Goal: Transaction & Acquisition: Book appointment/travel/reservation

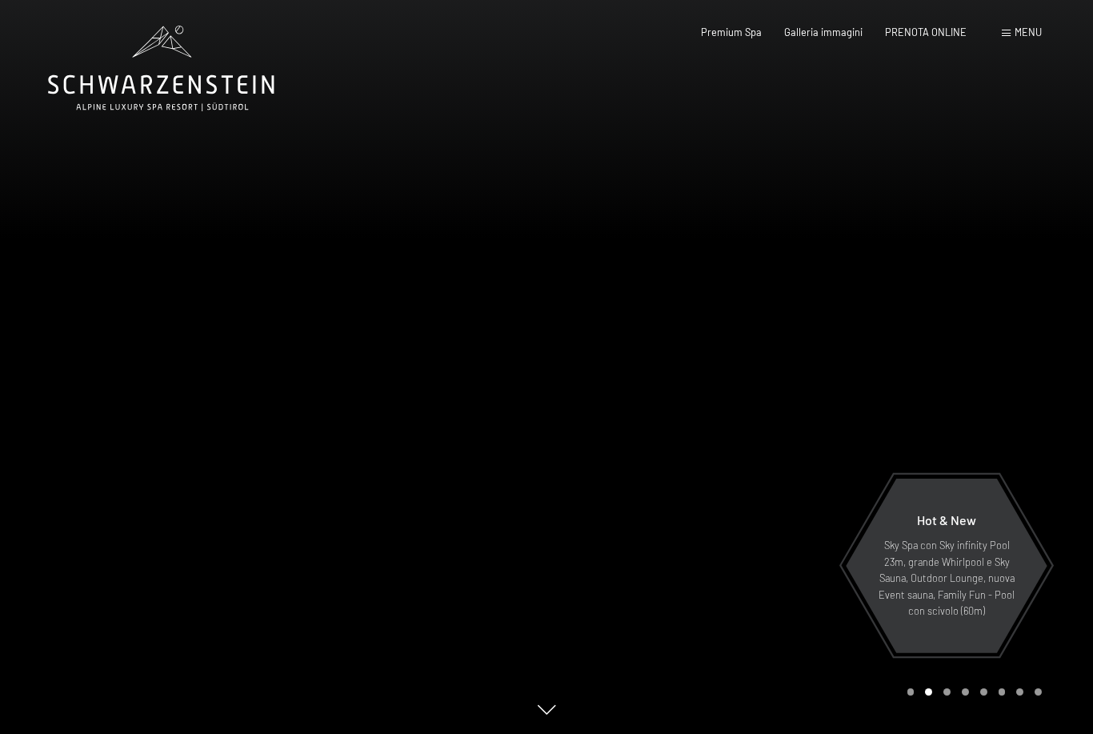
click at [941, 26] on span "PRENOTA ONLINE" at bounding box center [926, 32] width 82 height 13
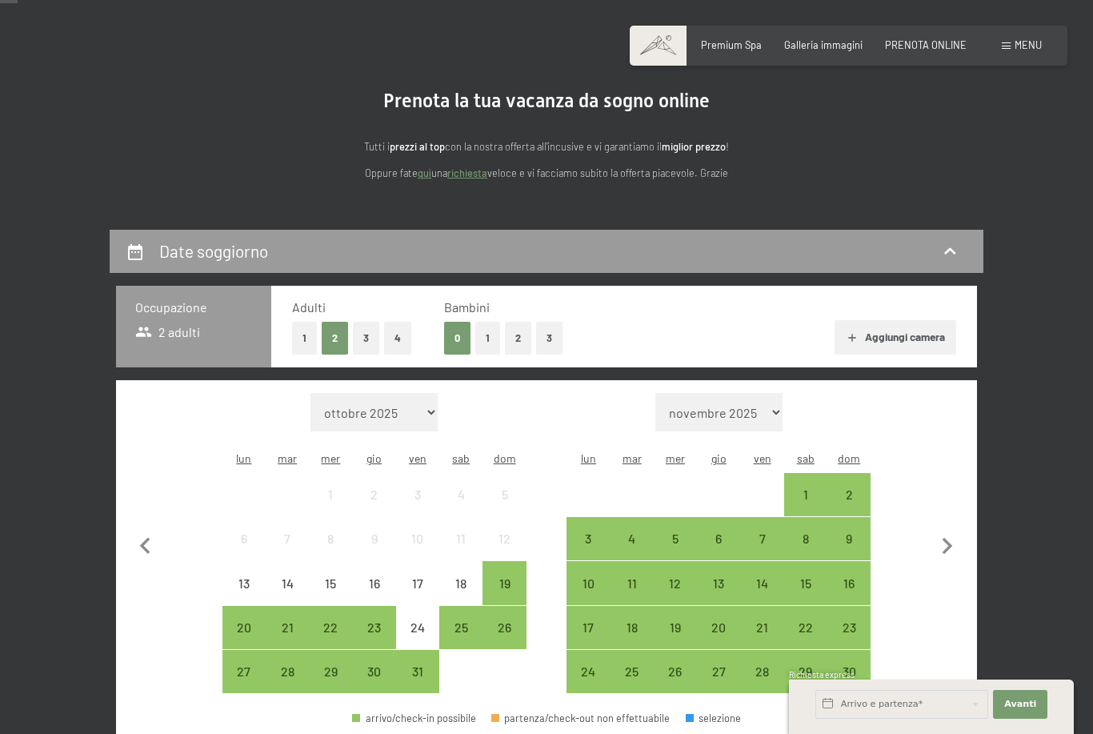
scroll to position [91, 0]
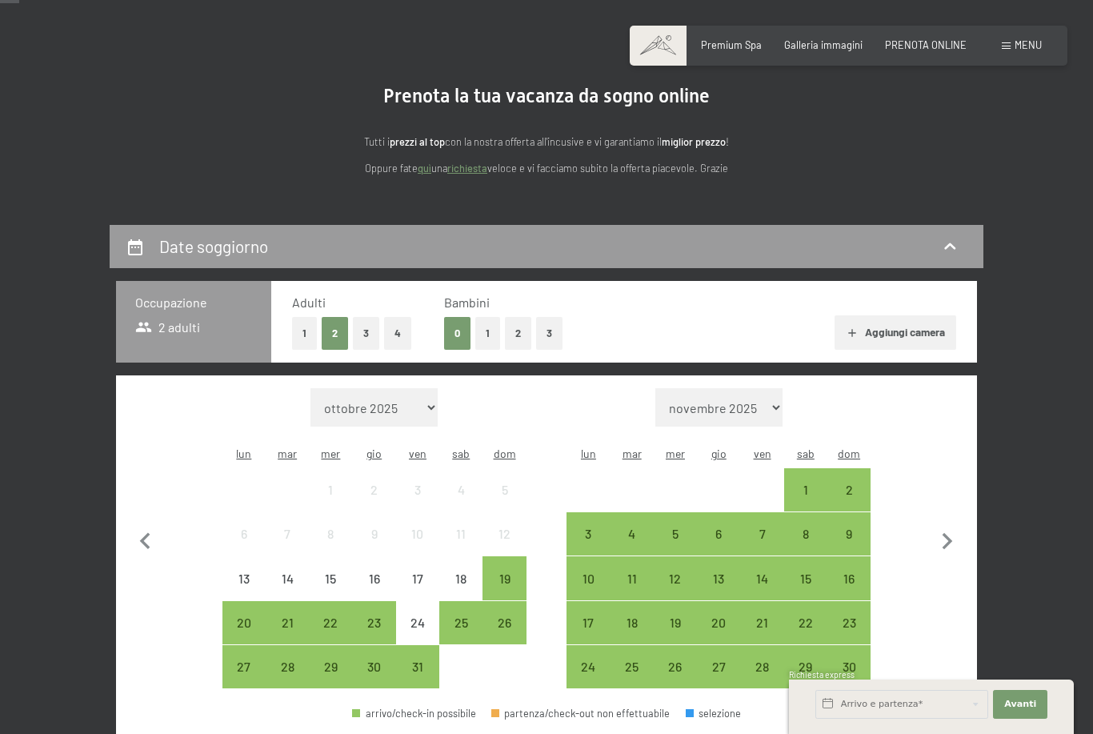
click at [490, 326] on button "1" at bounding box center [487, 333] width 25 height 33
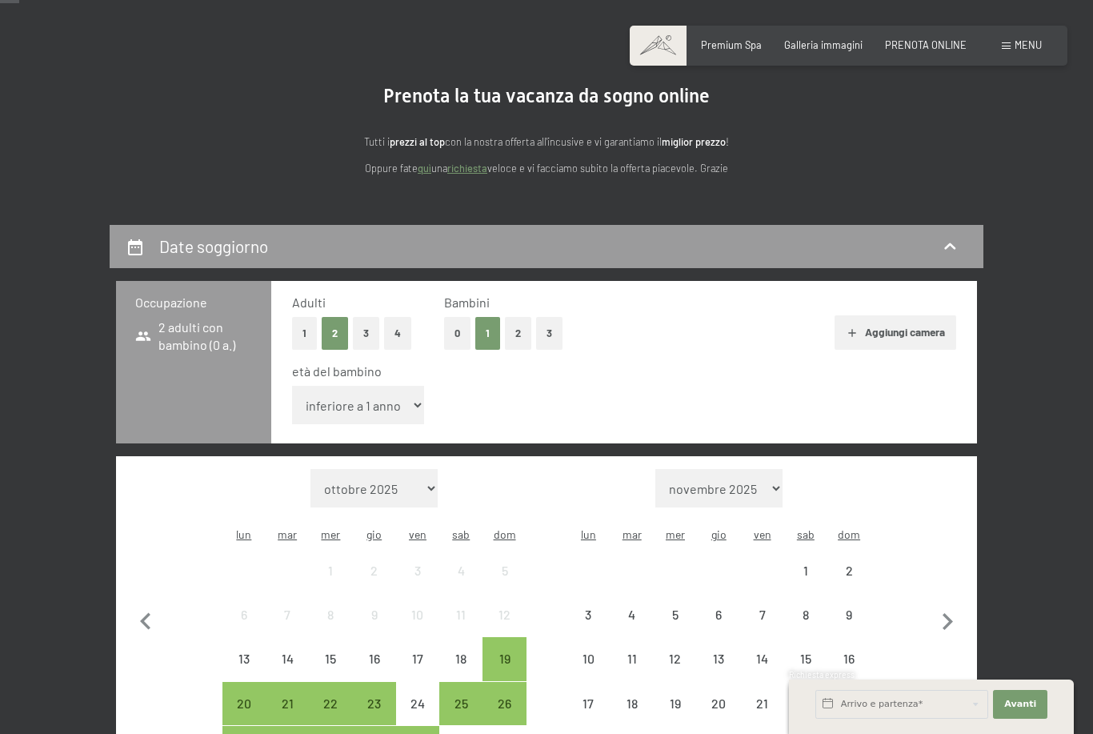
click at [402, 388] on select "inferiore a 1 anno 1 anno 2 anni 3 anni 4 anni 5 anni 6 anni 7 anni 8 anni 9 an…" at bounding box center [358, 405] width 132 height 38
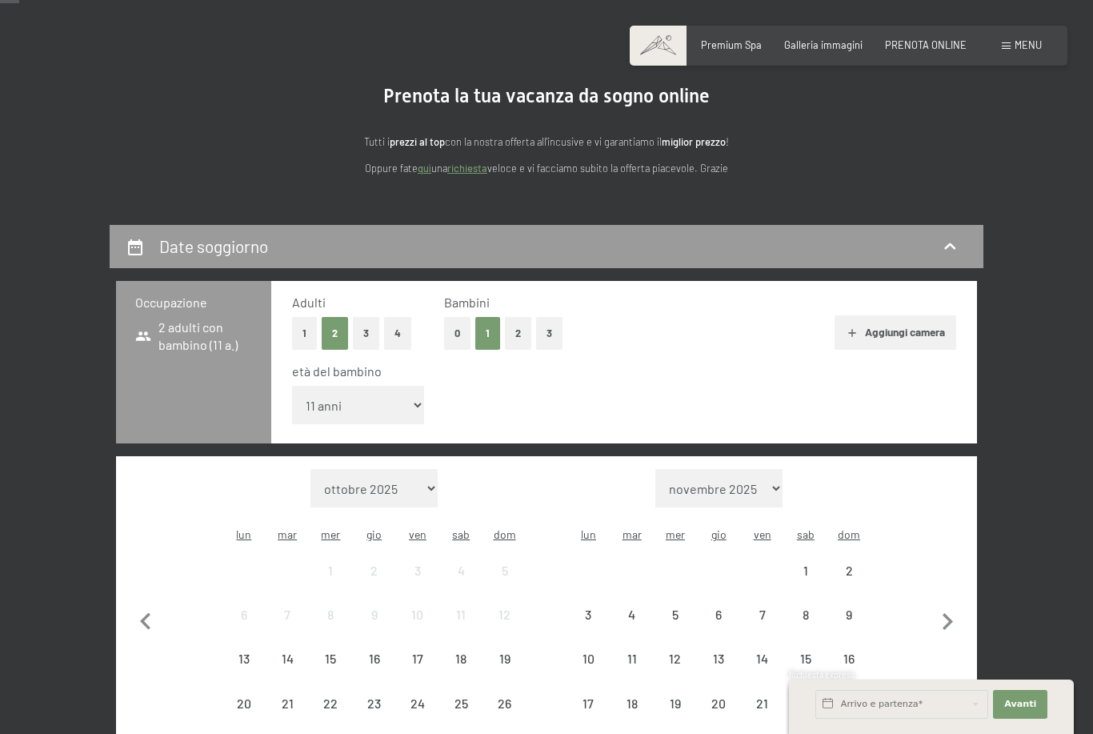
click at [386, 386] on select "inferiore a 1 anno 1 anno 2 anni 3 anni 4 anni 5 anni 6 anni 7 anni 8 anni 9 an…" at bounding box center [358, 405] width 132 height 38
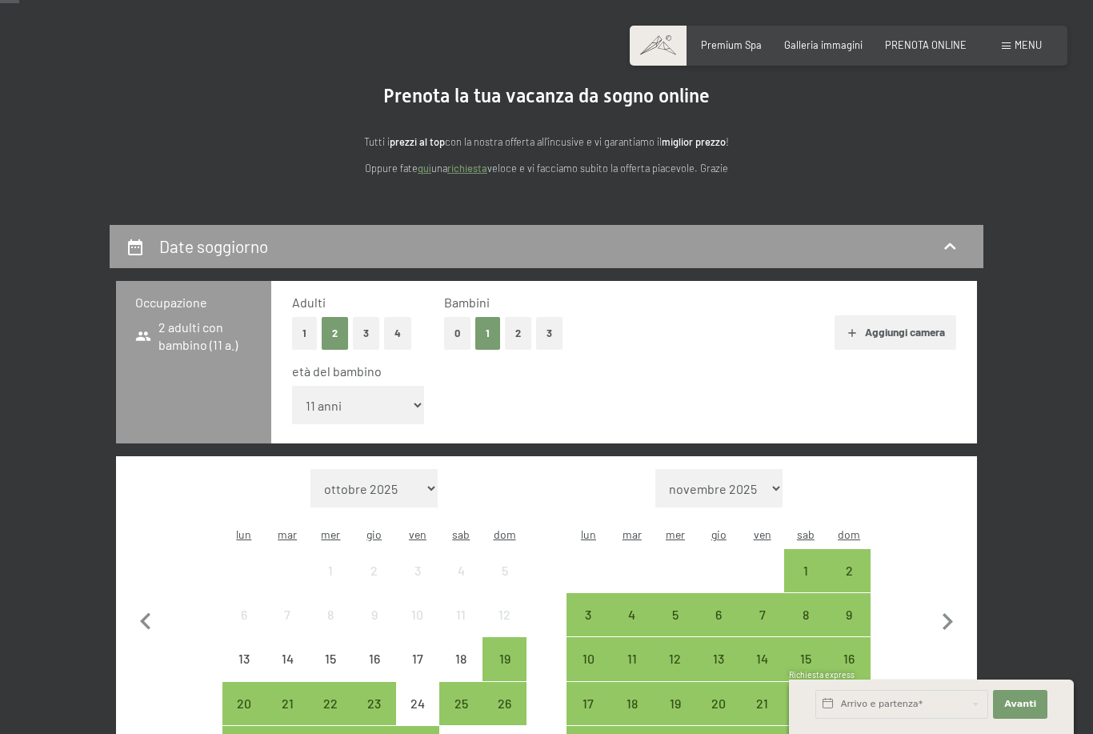
select select "7"
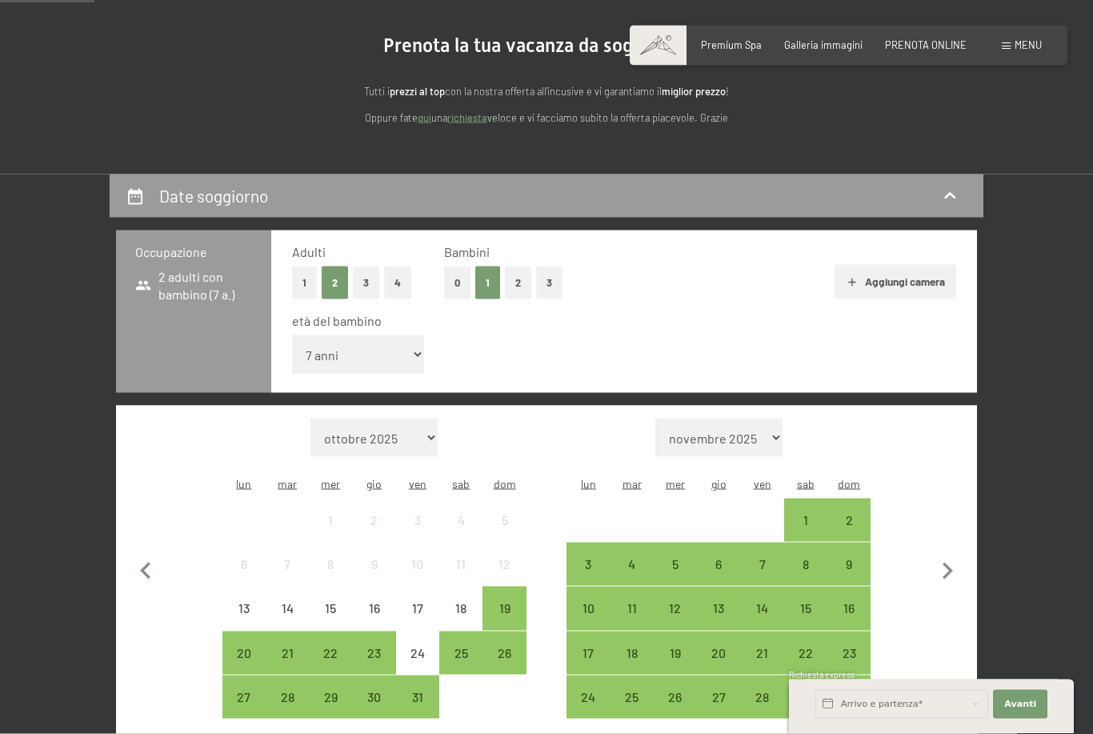
scroll to position [190, 0]
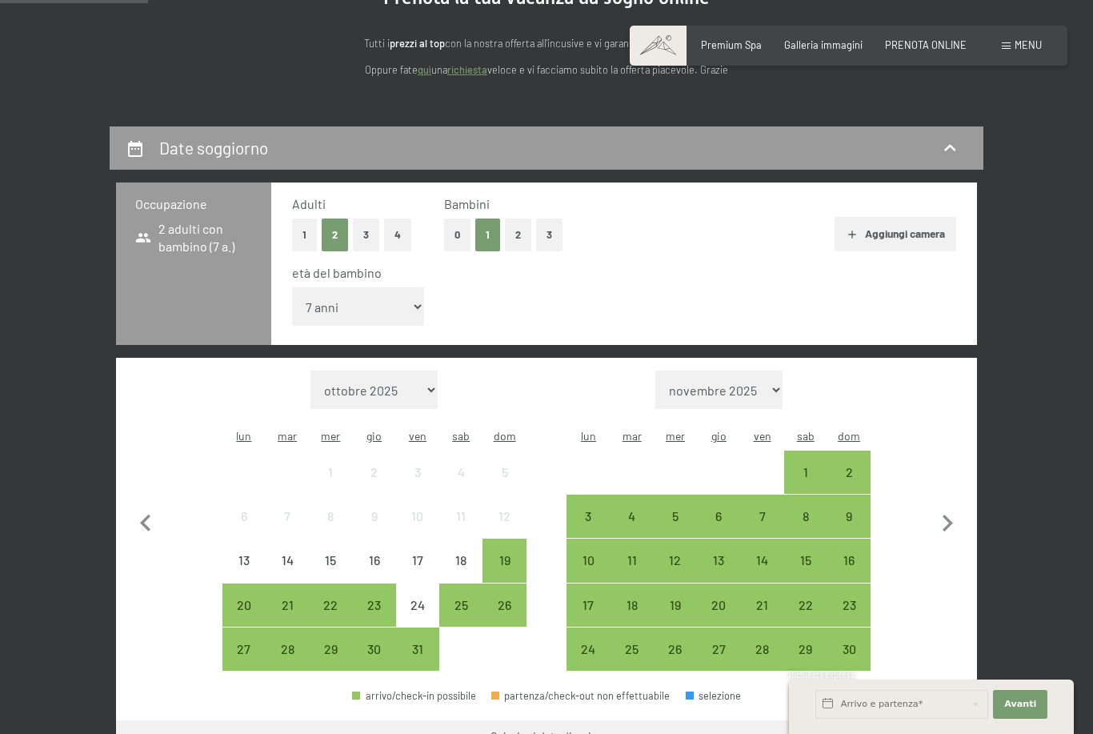
click at [945, 506] on icon "button" at bounding box center [947, 523] width 34 height 34
select select "[DATE]"
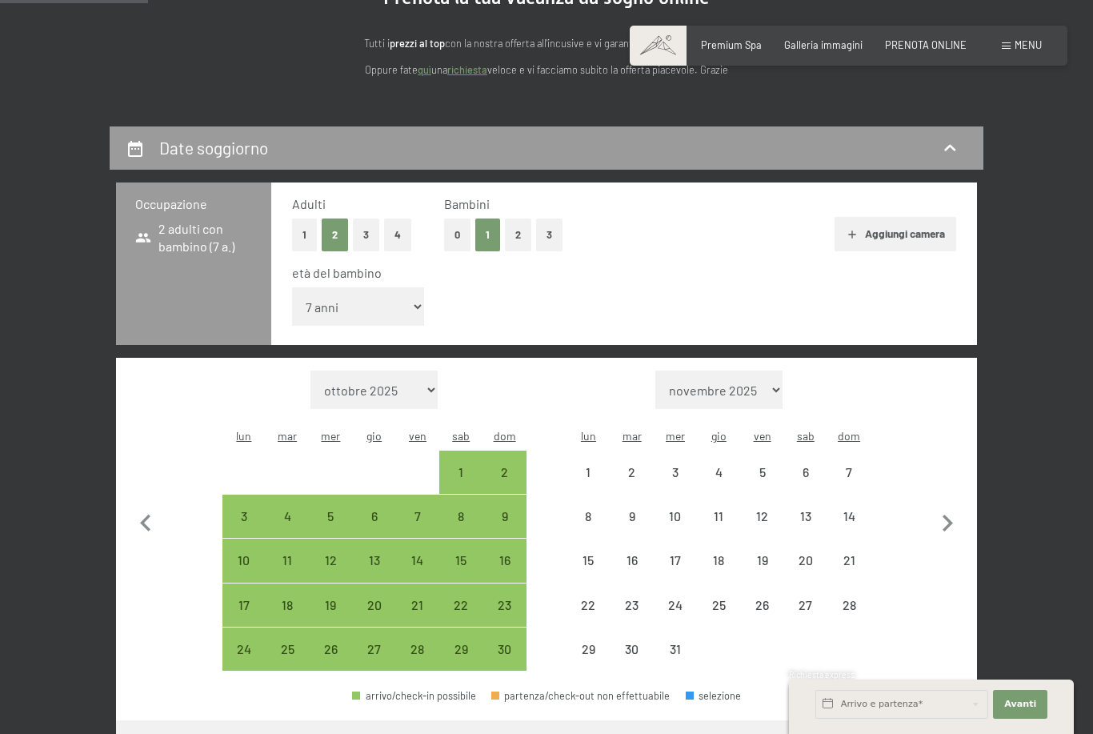
select select "[DATE]"
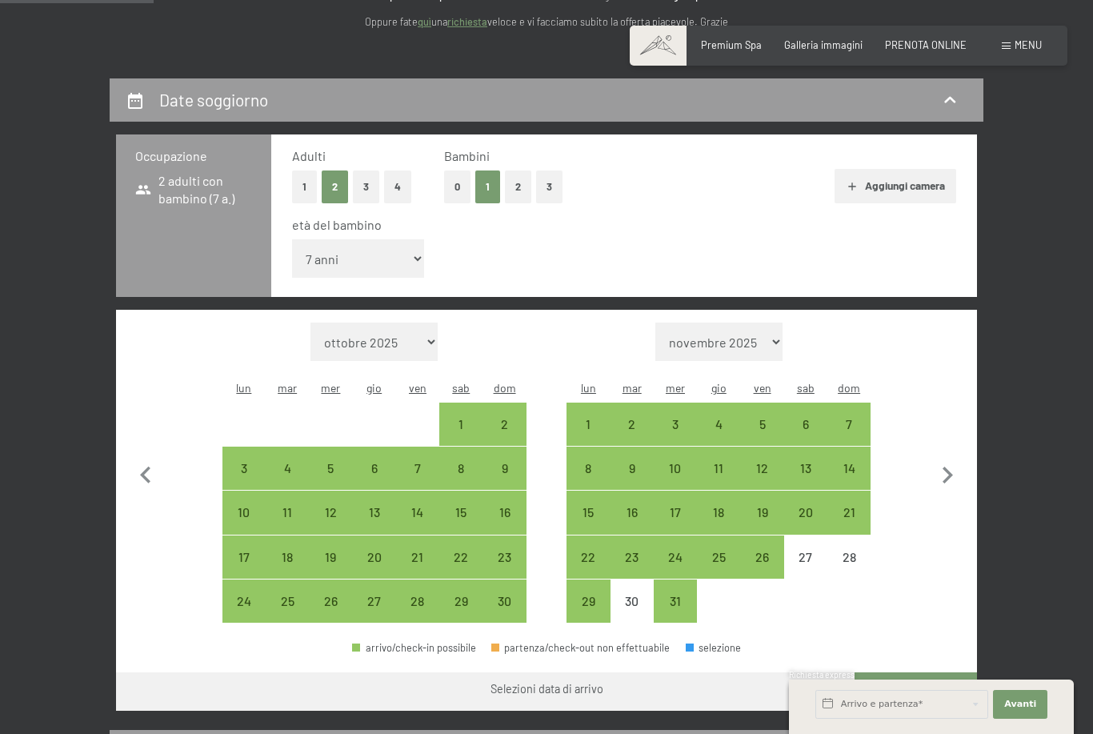
scroll to position [274, 0]
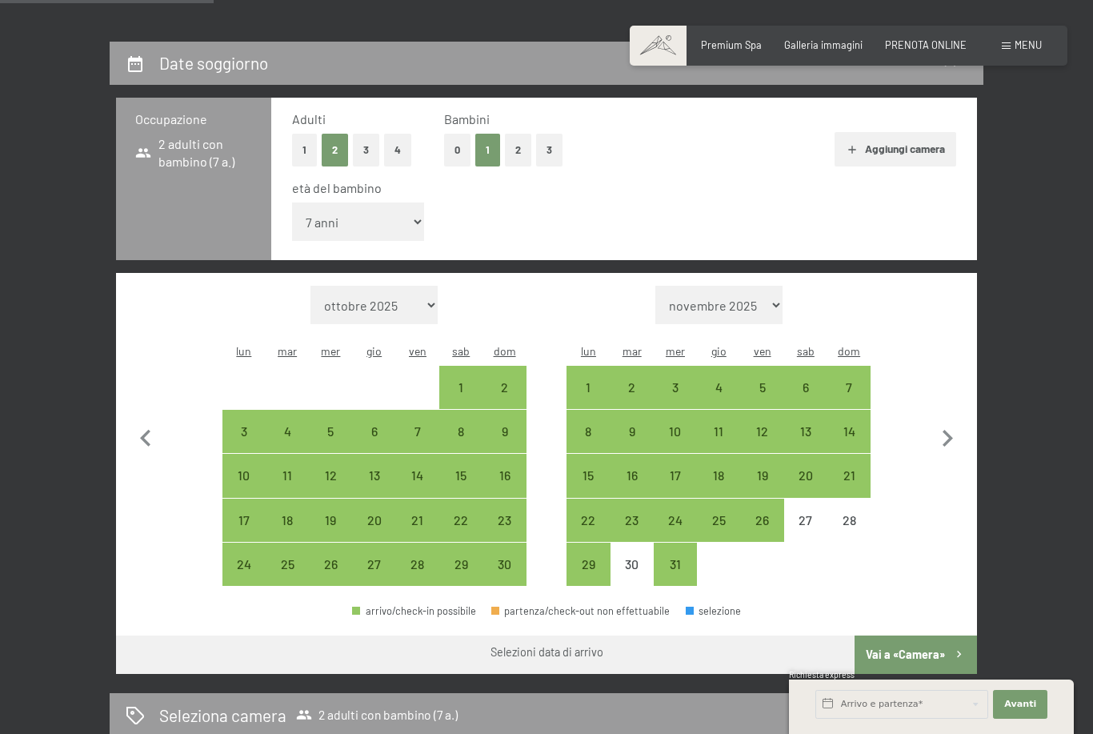
click at [672, 558] on div "31" at bounding box center [675, 578] width 40 height 40
select select "[DATE]"
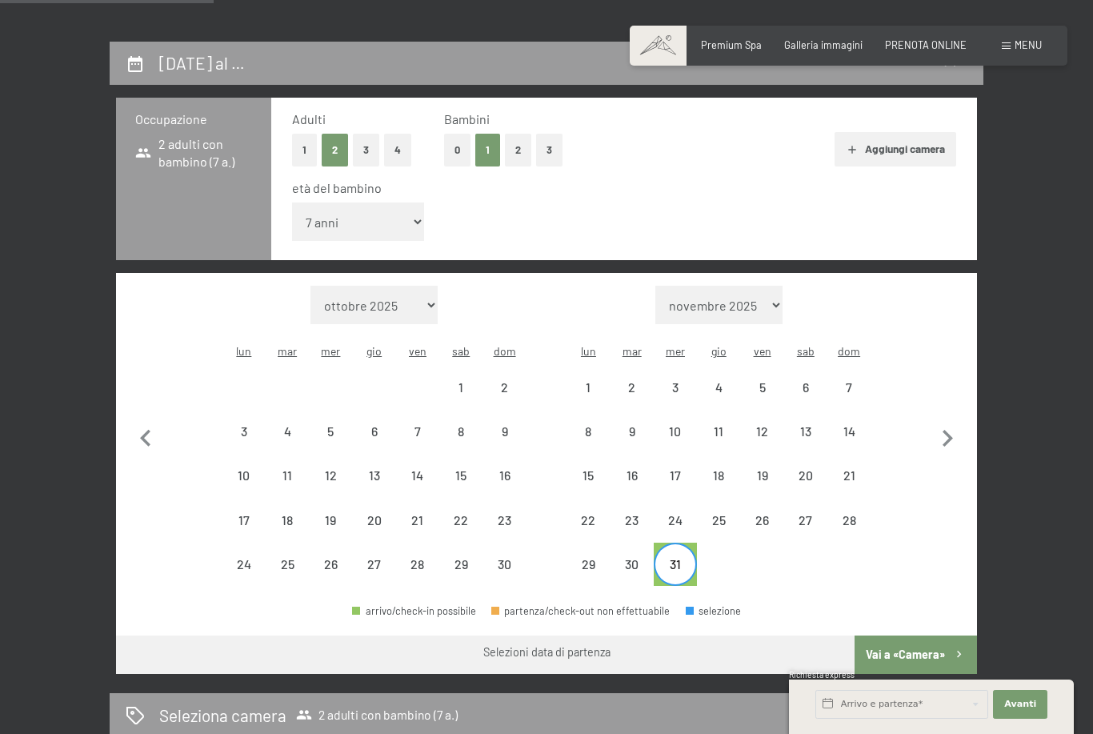
click at [954, 422] on icon "button" at bounding box center [947, 439] width 34 height 34
select select "[DATE]"
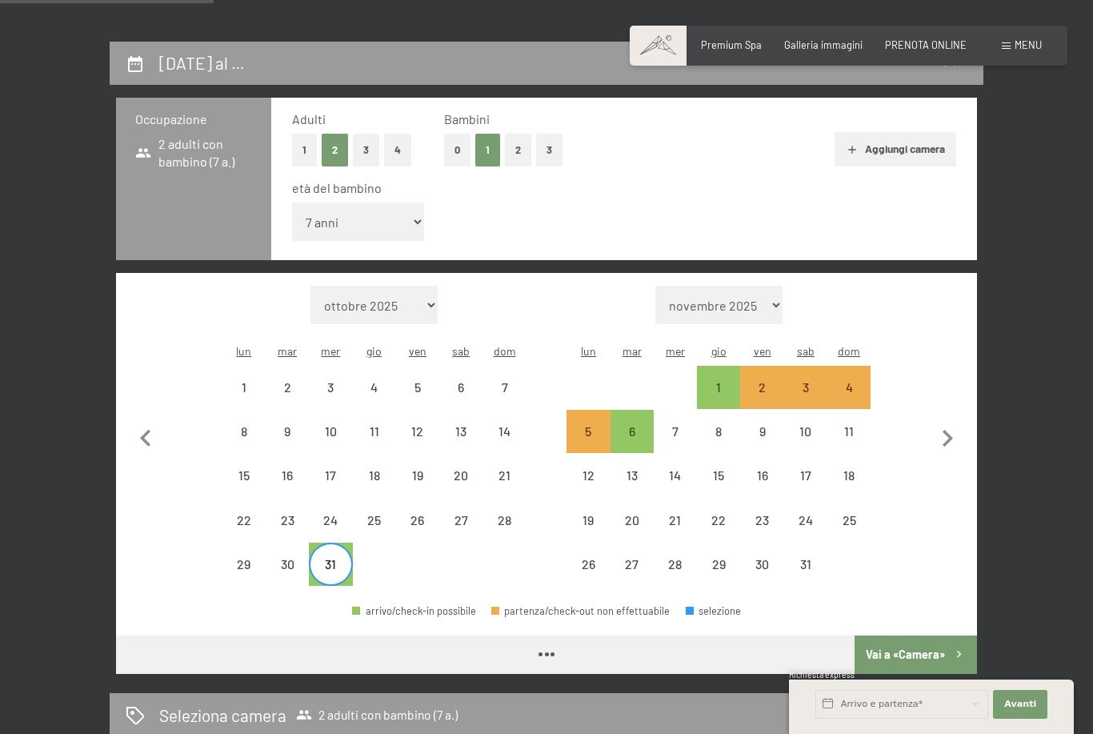
select select "[DATE]"
click at [642, 425] on div "6" at bounding box center [632, 445] width 40 height 40
select select "[DATE]"
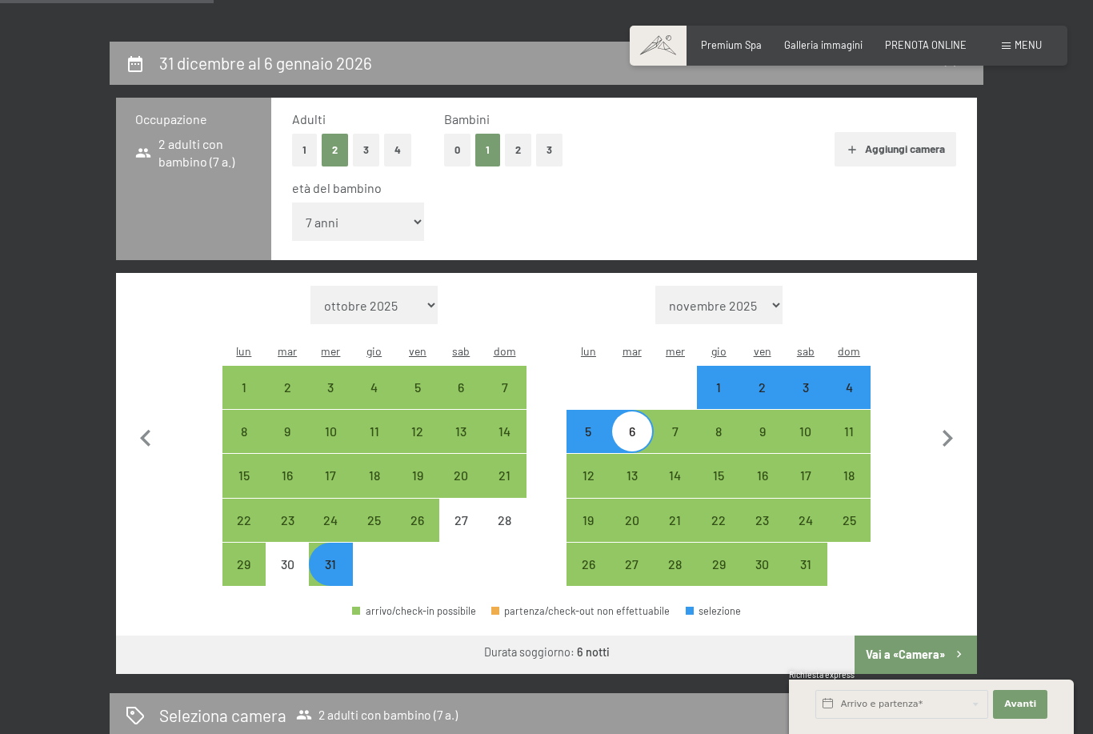
click at [938, 635] on button "Vai a «Camera»" at bounding box center [915, 654] width 122 height 38
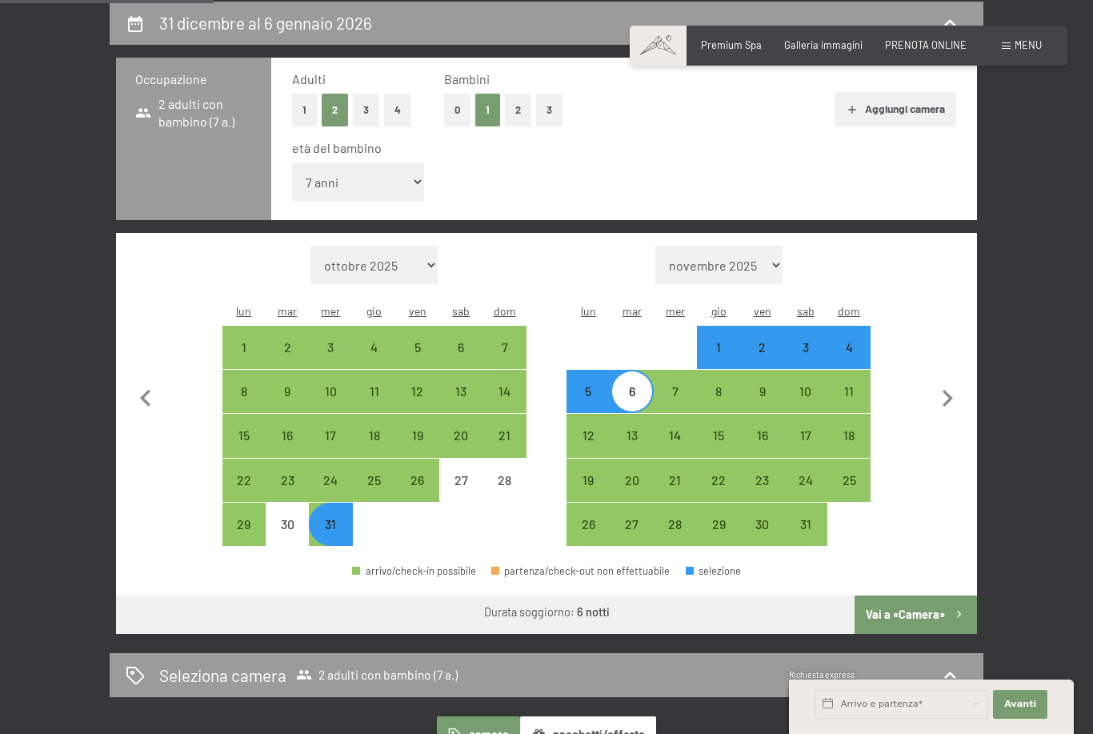
select select "[DATE]"
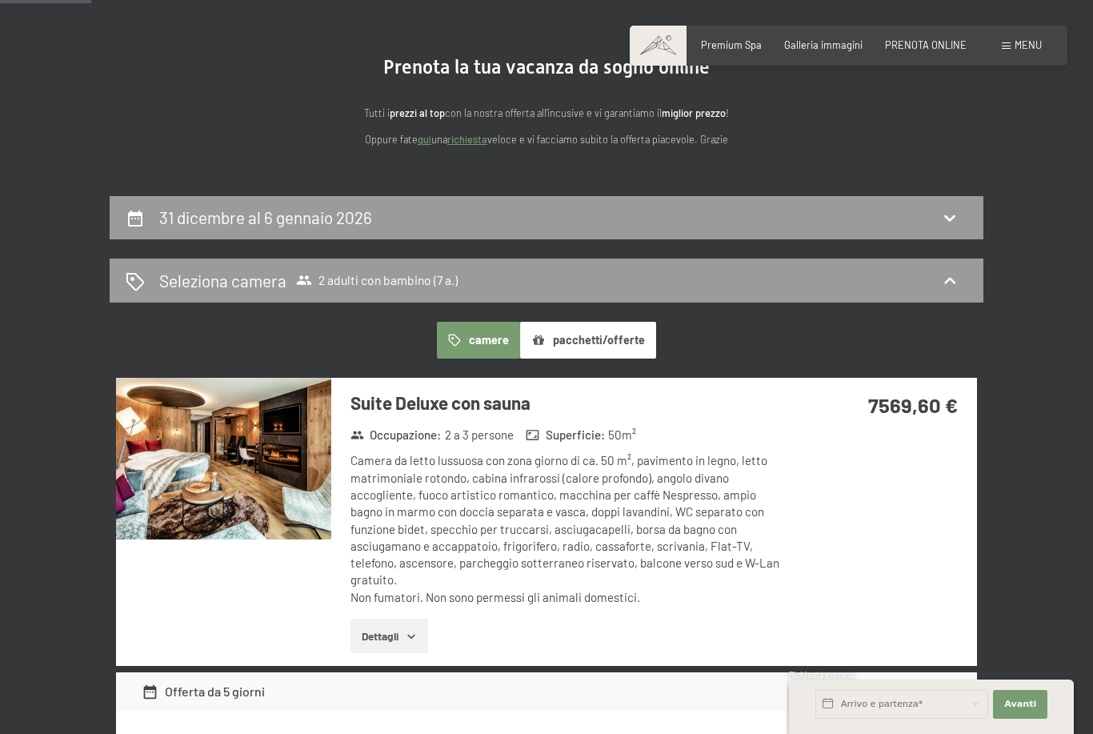
scroll to position [119, 0]
